Goal: Obtain resource: Download file/media

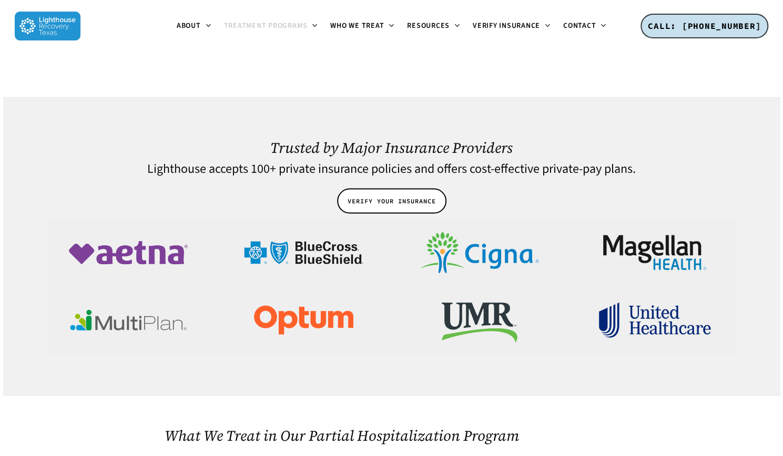
scroll to position [3576, 0]
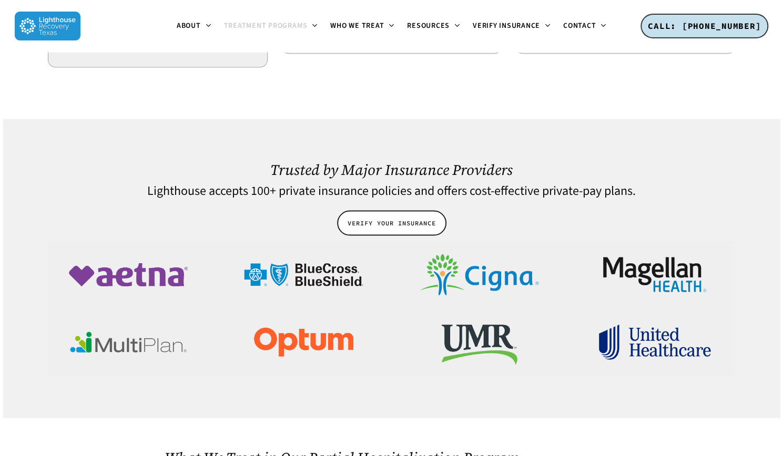
click at [378, 218] on span "VERIFY YOUR INSURANCE" at bounding box center [392, 223] width 88 height 11
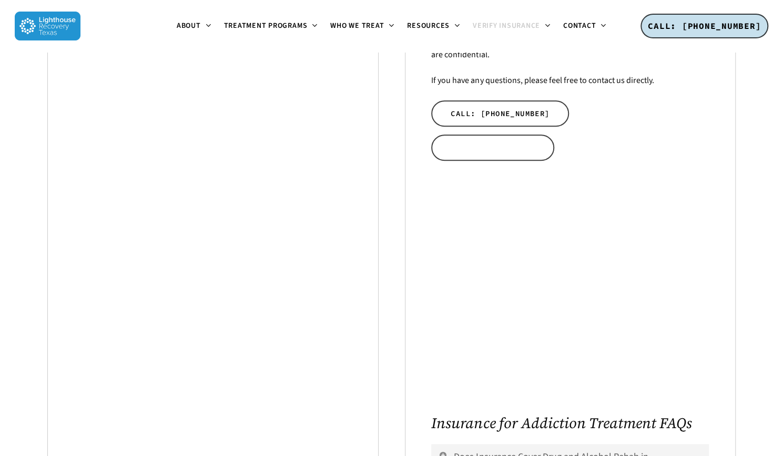
scroll to position [368, 0]
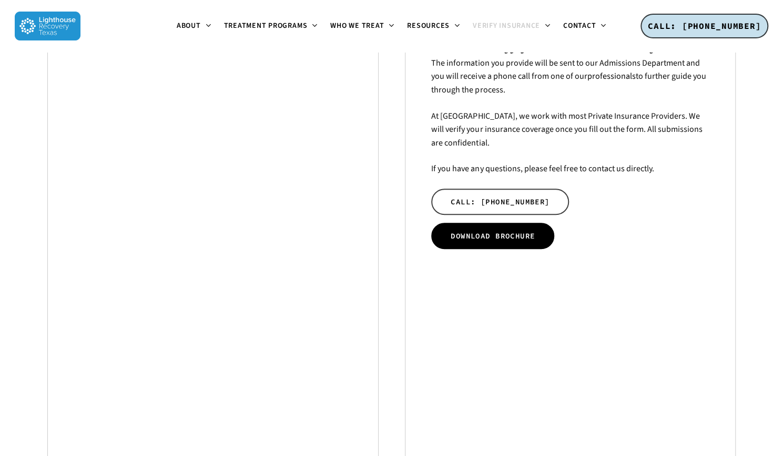
click at [496, 233] on span "DOWNLOAD BROCHURE" at bounding box center [493, 236] width 84 height 11
